Goal: Navigation & Orientation: Understand site structure

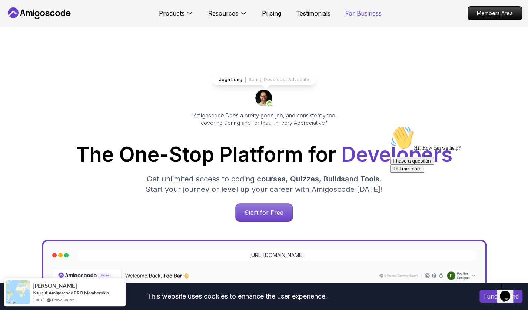
click at [354, 15] on p "For Business" at bounding box center [363, 13] width 36 height 9
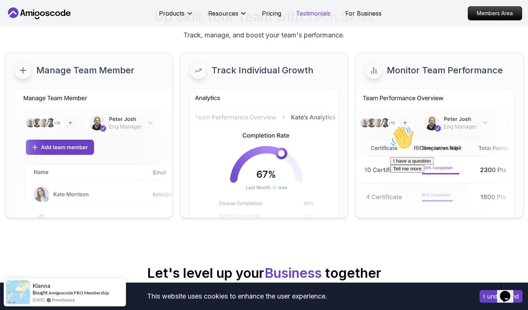
scroll to position [63, 0]
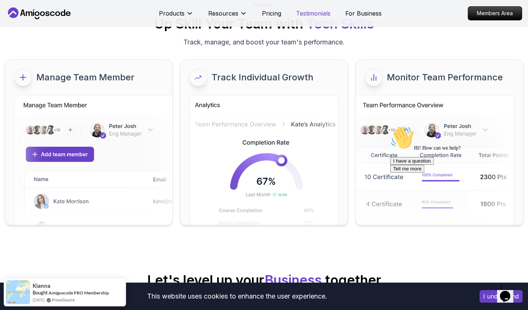
click at [314, 12] on p "Testimonials" at bounding box center [313, 13] width 34 height 9
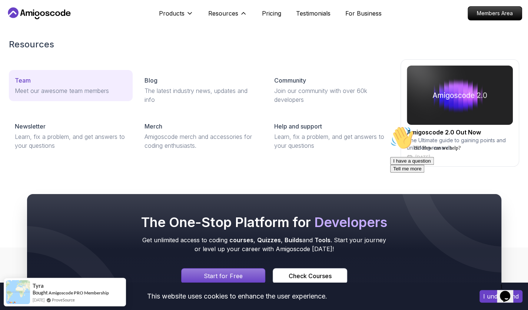
click at [65, 92] on p "Meet our awesome team members" at bounding box center [71, 90] width 112 height 9
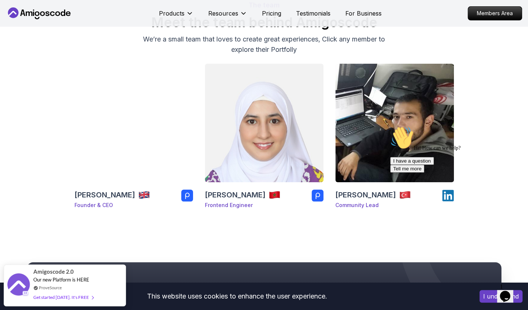
scroll to position [72, 0]
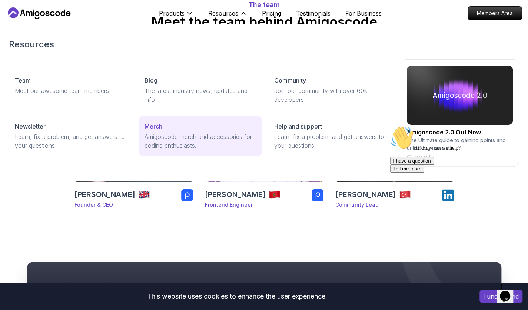
click at [186, 135] on p "Amigoscode merch and accessories for coding enthusiasts." at bounding box center [201, 141] width 112 height 18
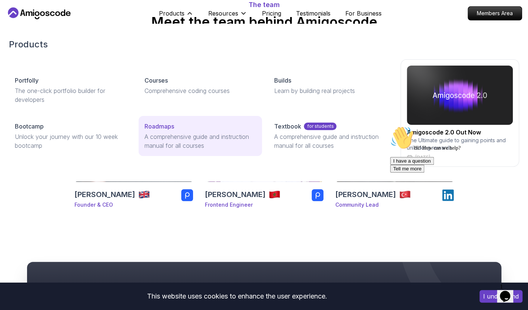
click at [161, 125] on p "Roadmaps" at bounding box center [160, 126] width 30 height 9
